Goal: Information Seeking & Learning: Learn about a topic

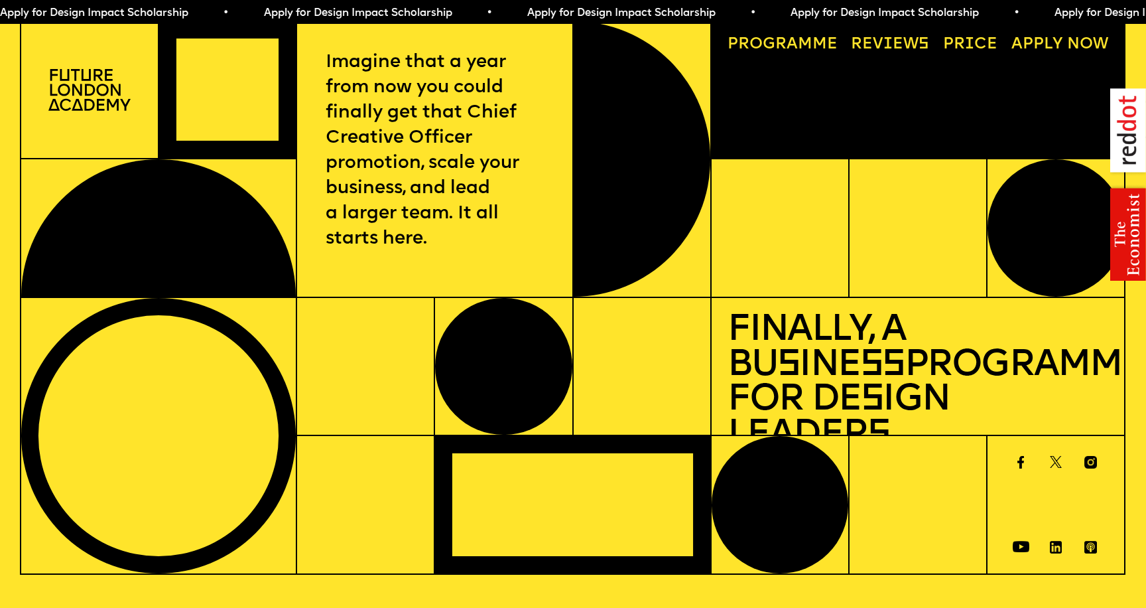
click at [736, 42] on link "Progr a mme" at bounding box center [783, 45] width 126 height 32
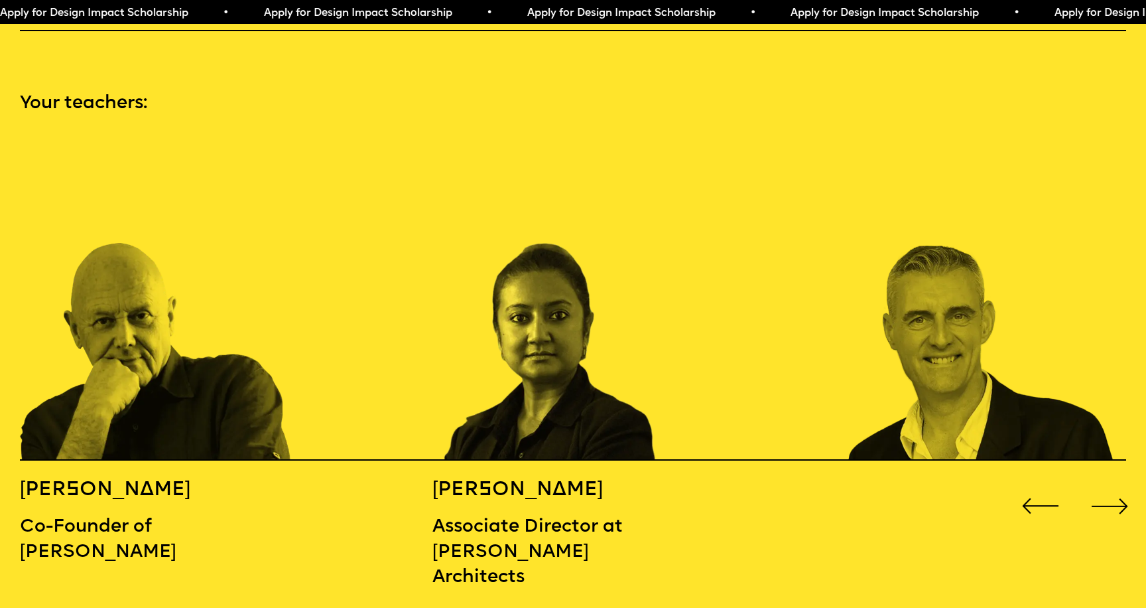
scroll to position [1652, 0]
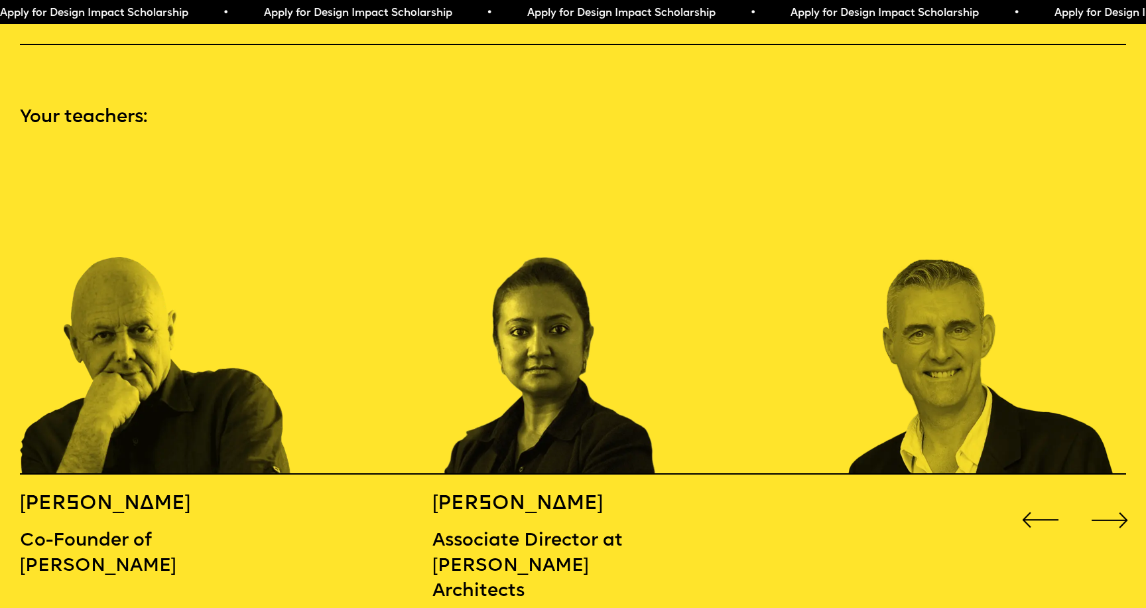
click at [1115, 497] on div "Next slide" at bounding box center [1110, 520] width 46 height 46
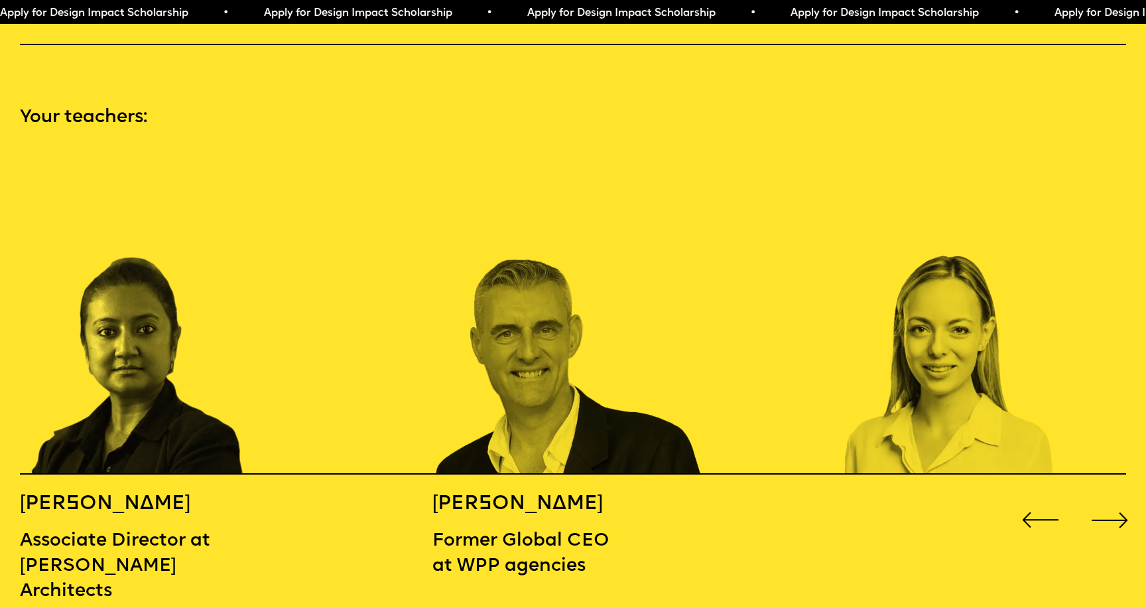
click at [1115, 497] on div "Next slide" at bounding box center [1110, 520] width 46 height 46
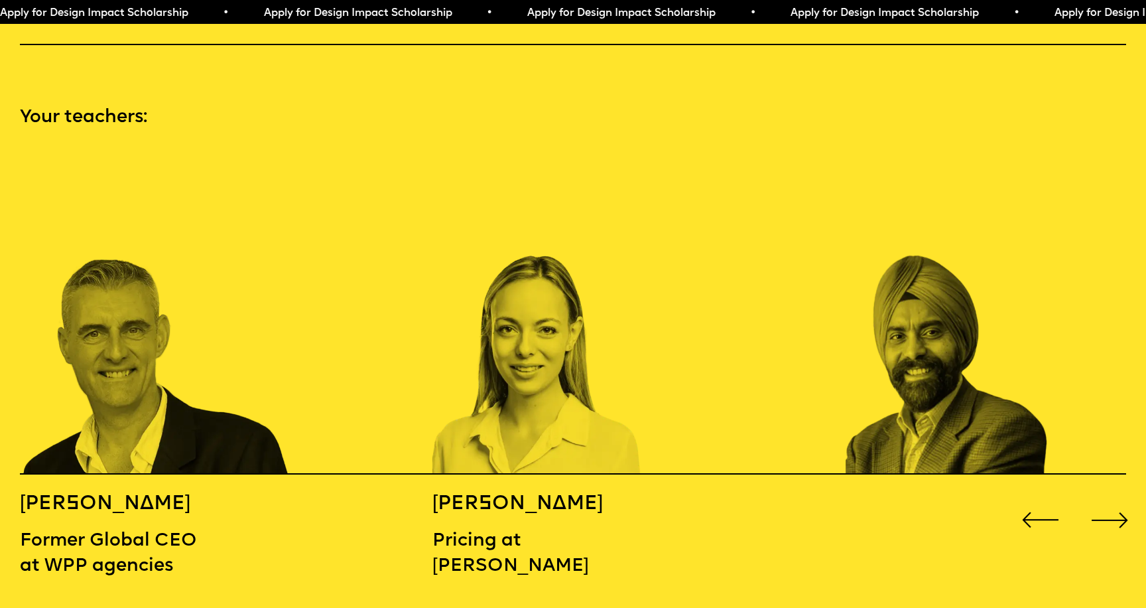
click at [1115, 497] on div "Next slide" at bounding box center [1110, 520] width 46 height 46
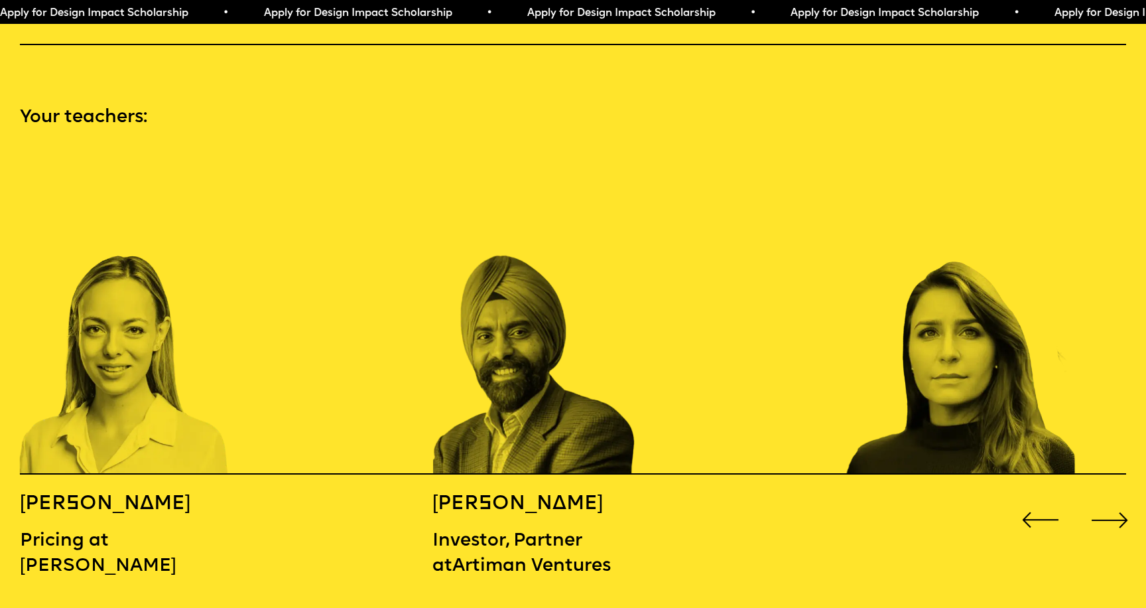
click at [1115, 497] on div "Next slide" at bounding box center [1110, 520] width 46 height 46
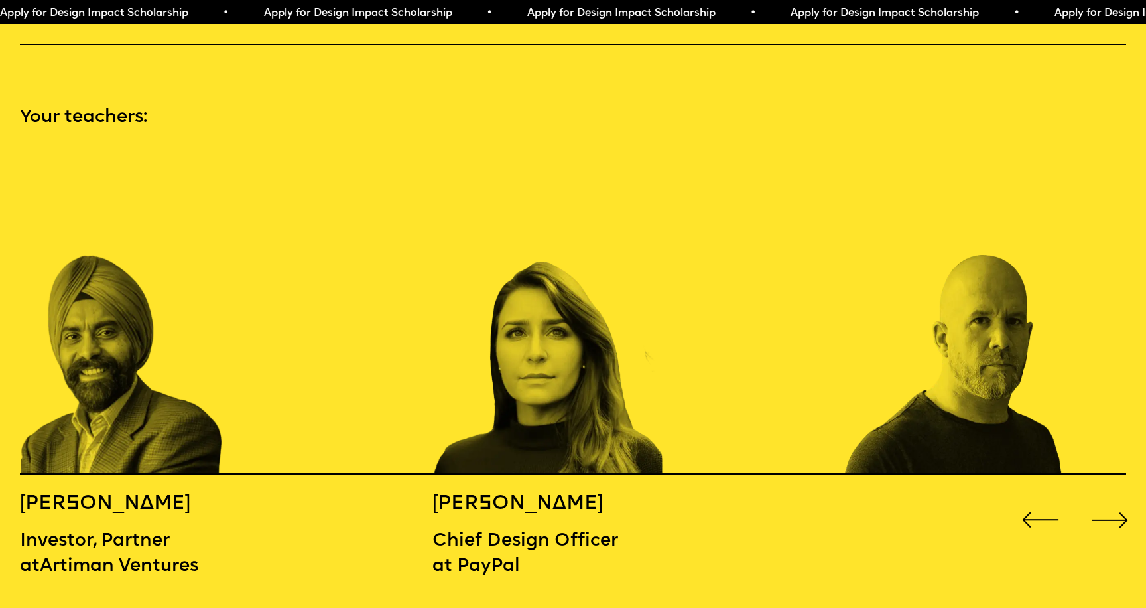
click at [1115, 497] on div "Next slide" at bounding box center [1110, 520] width 46 height 46
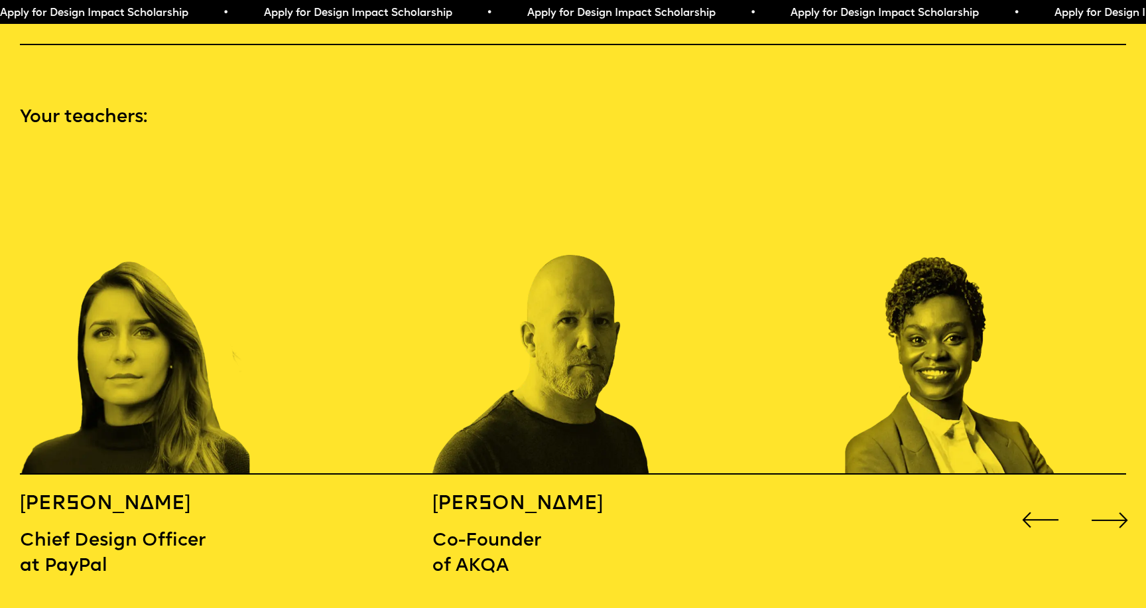
click at [1115, 497] on div "Next slide" at bounding box center [1110, 520] width 46 height 46
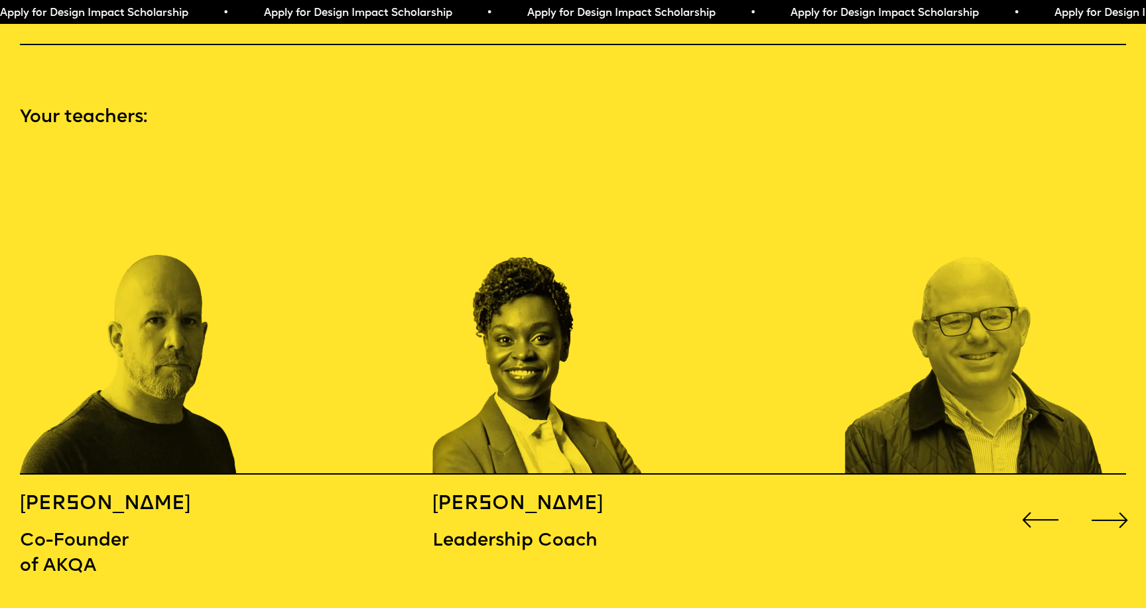
click at [1115, 497] on div "Next slide" at bounding box center [1110, 520] width 46 height 46
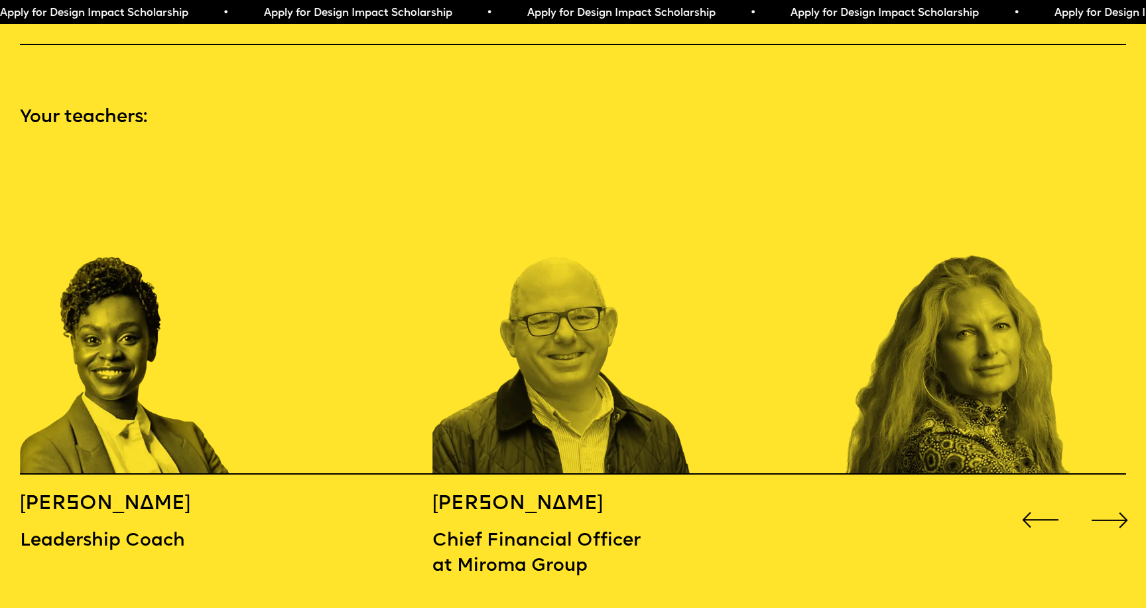
click at [1115, 497] on div "Next slide" at bounding box center [1110, 520] width 46 height 46
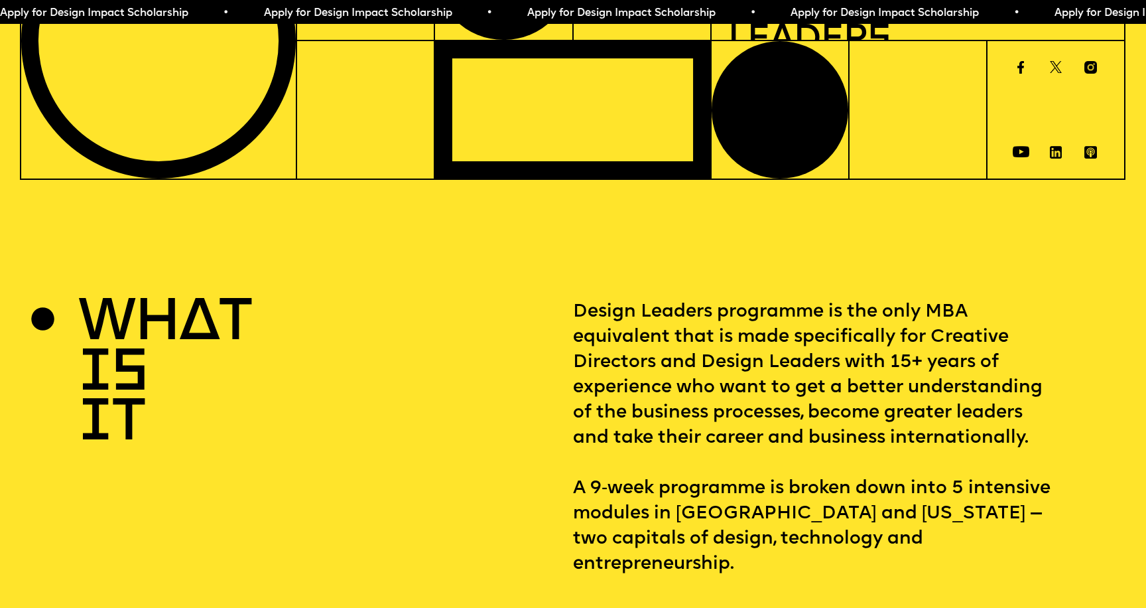
scroll to position [0, 0]
